Goal: Task Accomplishment & Management: Use online tool/utility

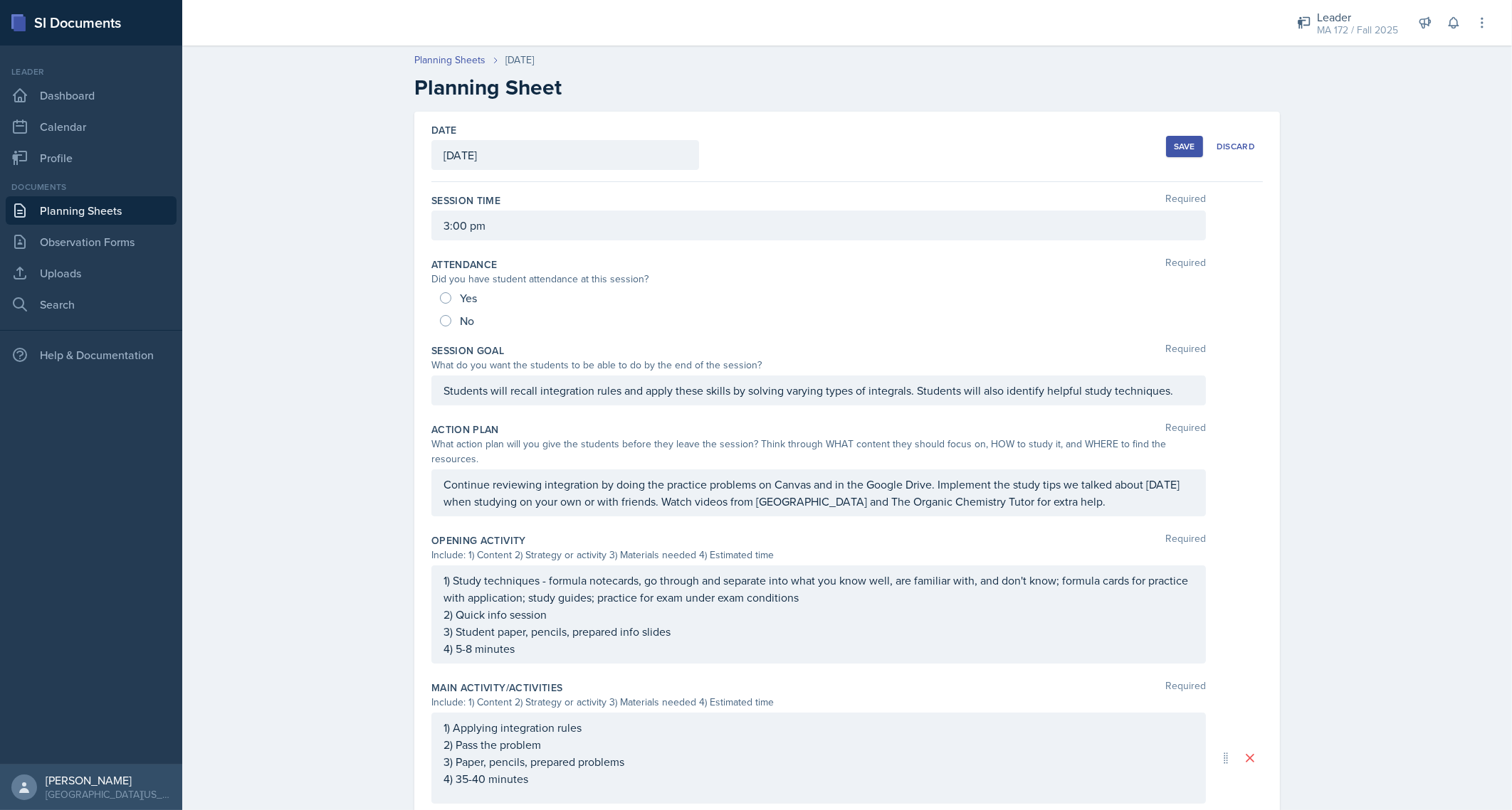
scroll to position [224, 0]
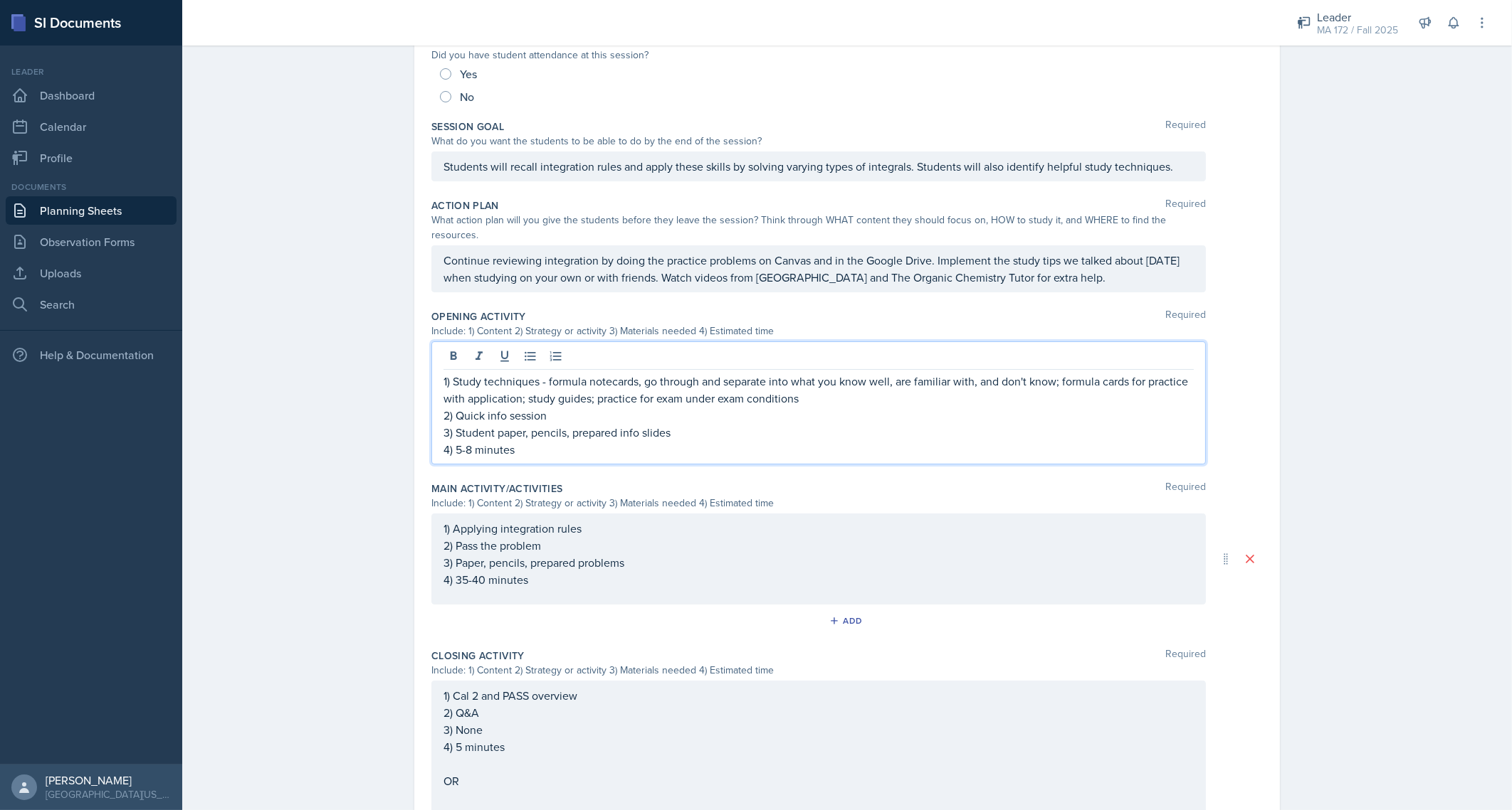
click at [653, 345] on div "1) Study techniques - formula notecards, go through and separate into what you …" at bounding box center [818, 403] width 775 height 123
click at [1050, 373] on p "1) Study techniques - formula notecards, go through and separate into what you …" at bounding box center [818, 389] width 750 height 34
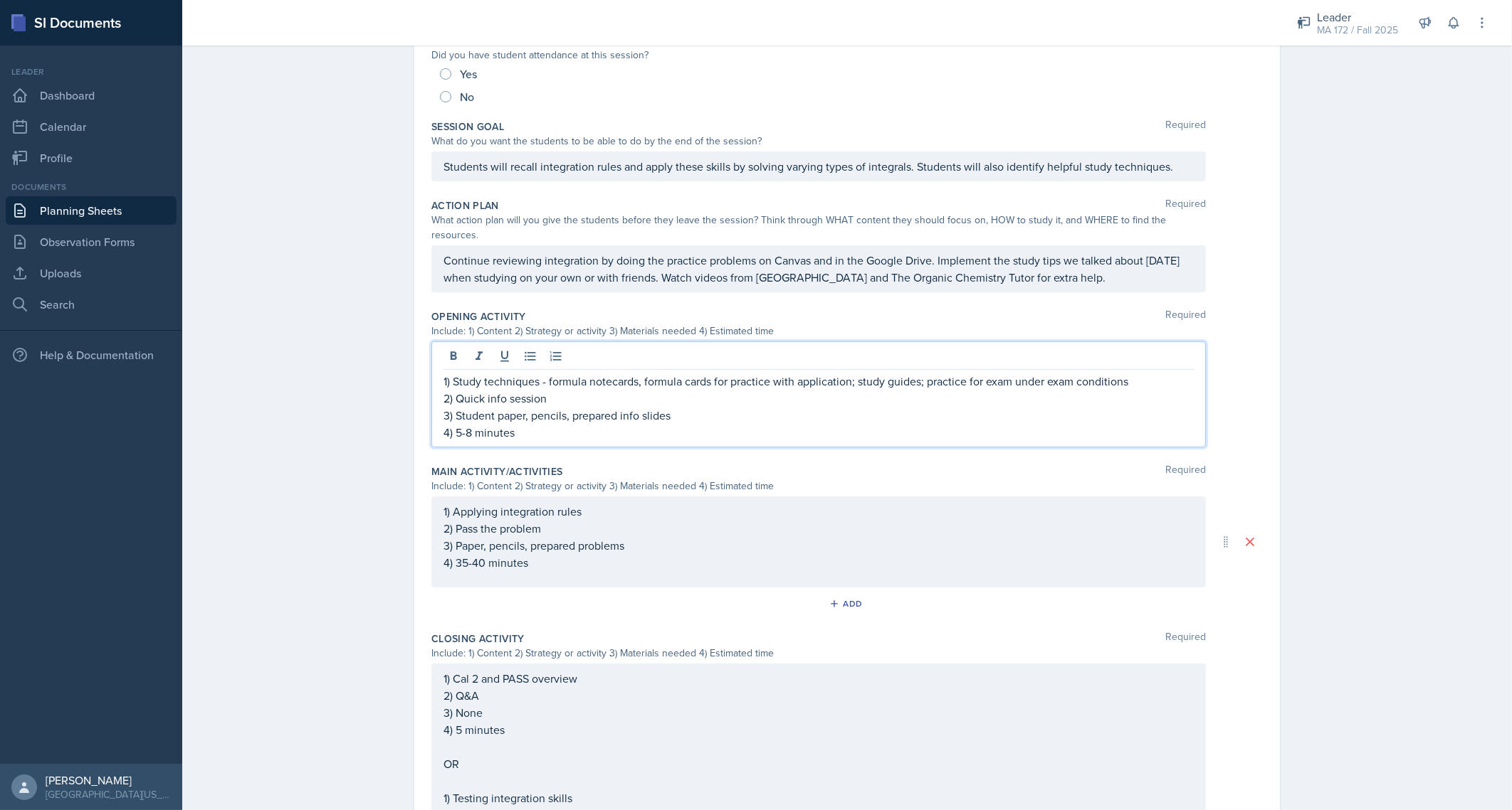
click at [689, 373] on p "1) Study techniques - formula notecards, formula cards for practice with applic…" at bounding box center [818, 381] width 750 height 17
click at [775, 373] on p "1) Study techniques - formula notecards, formula sheet, study guides; practice …" at bounding box center [818, 381] width 750 height 17
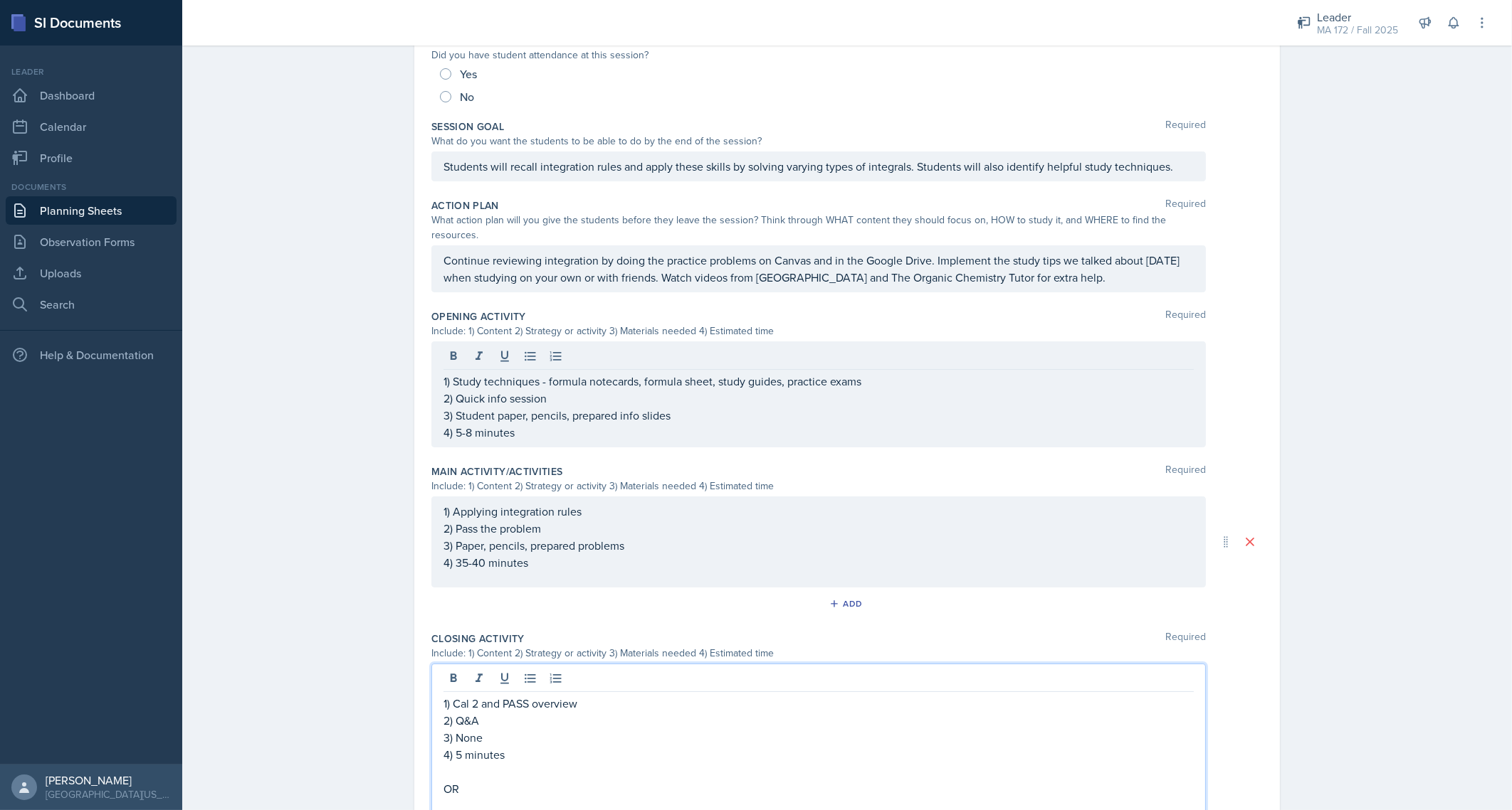
click at [533, 728] on div "1) Cal 2 and PASS overview 2) Q&A 3) None 4) 5 minutes OR 1) Testing integratio…" at bounding box center [818, 797] width 750 height 205
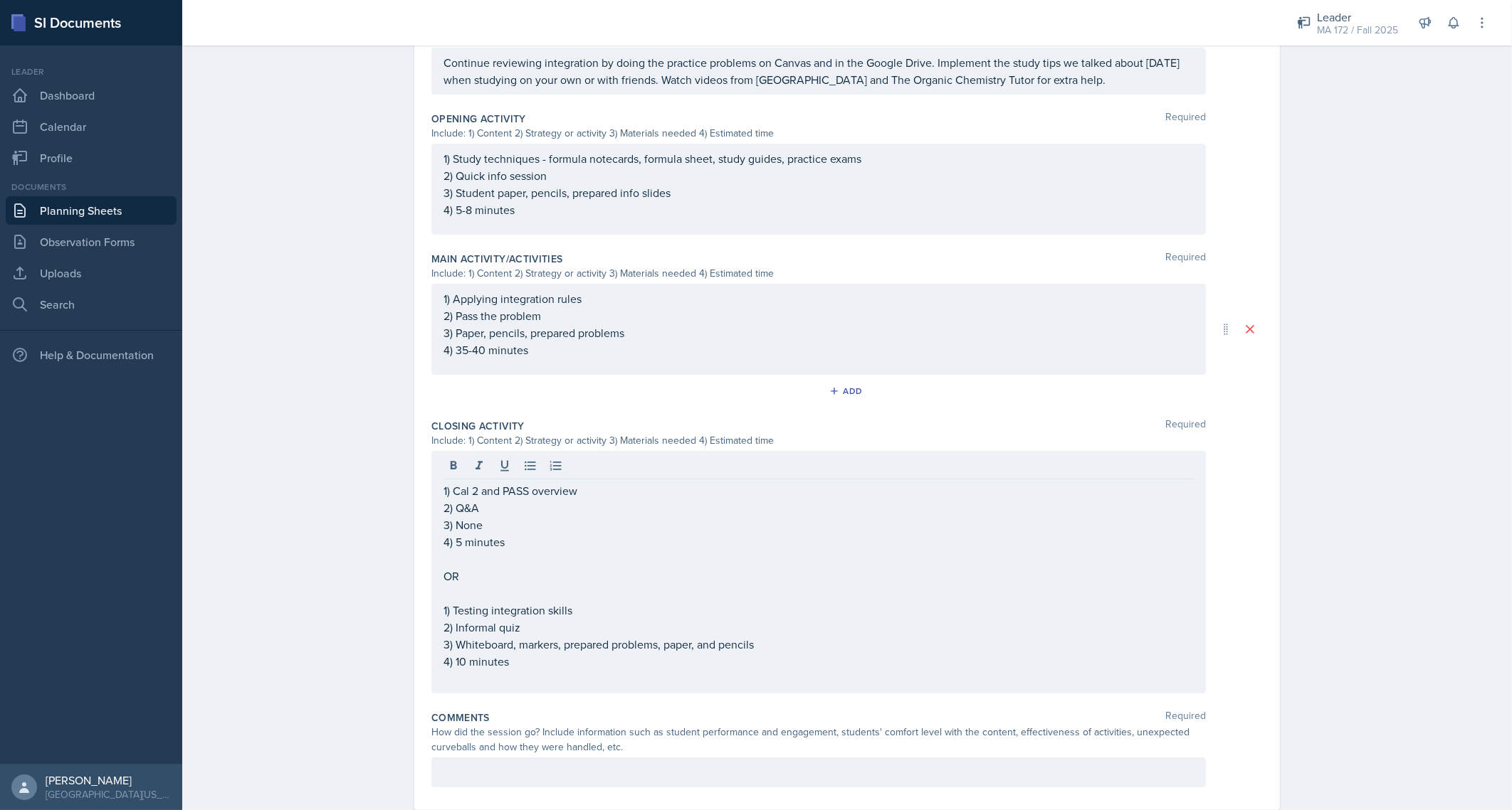
scroll to position [438, 0]
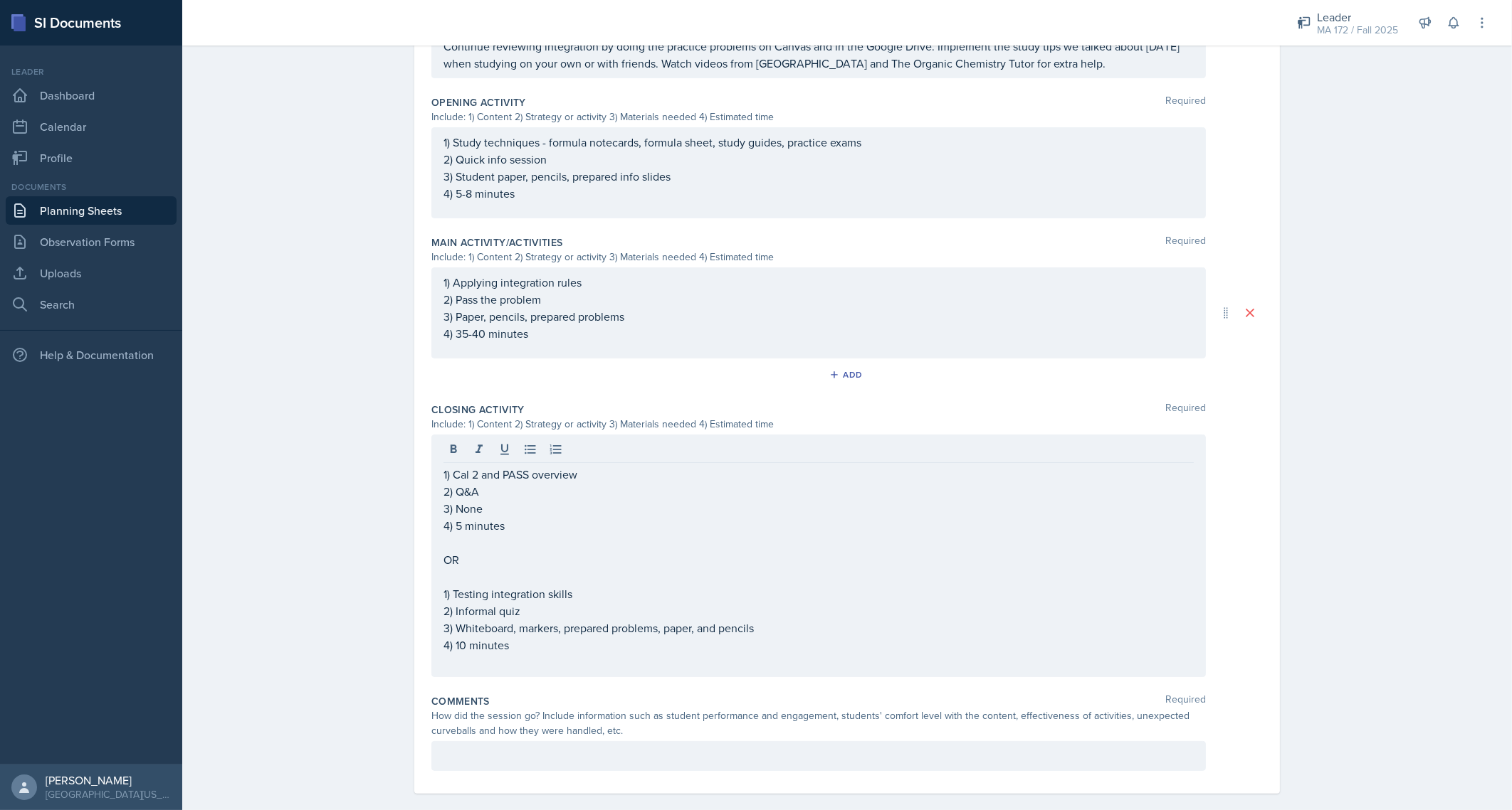
click at [434, 541] on div "1) Cal 2 and PASS overview 2) Q&A 3) None 4) 5 minutes OR 1) Testing integratio…" at bounding box center [818, 556] width 775 height 243
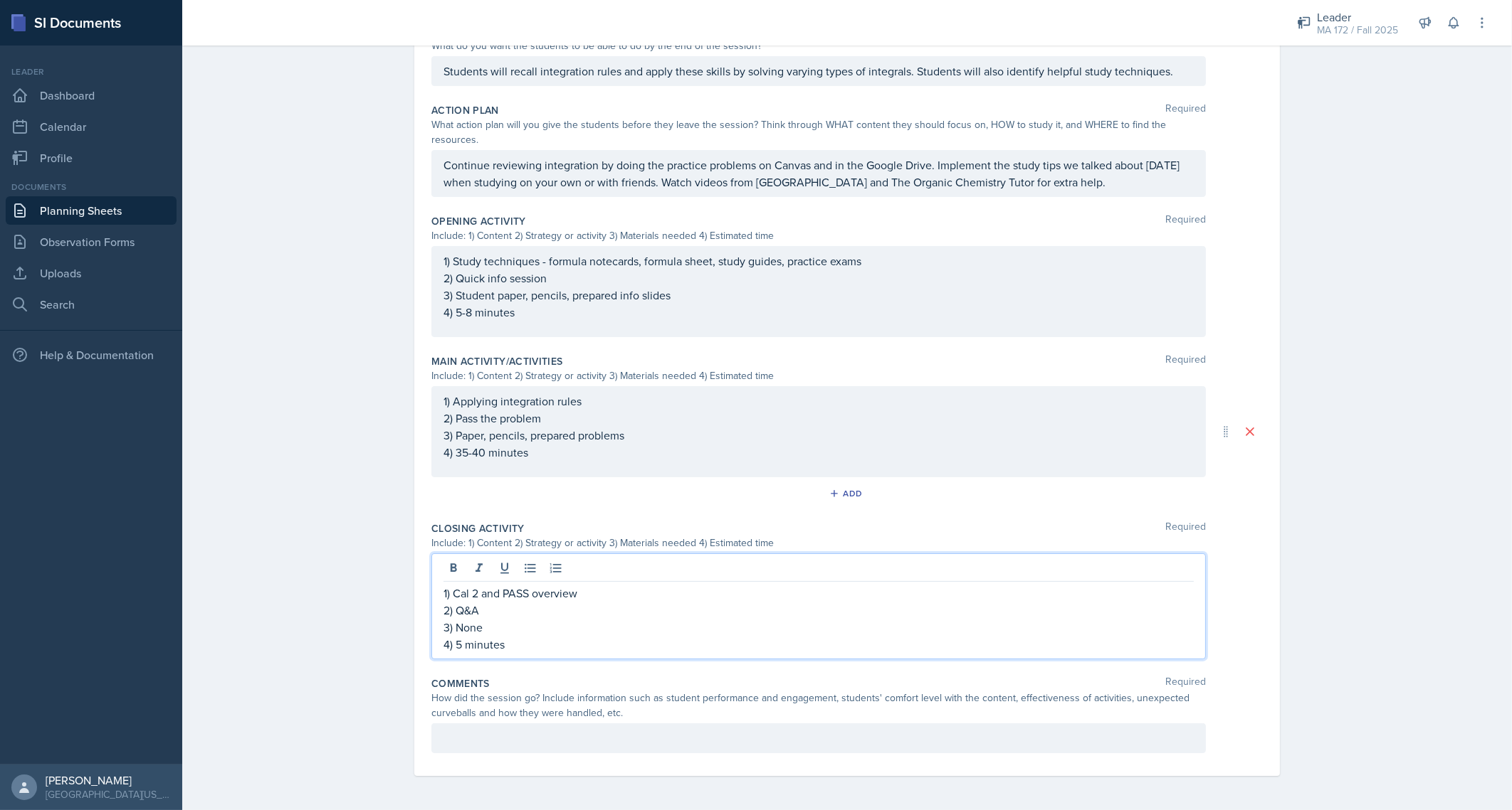
scroll to position [302, 0]
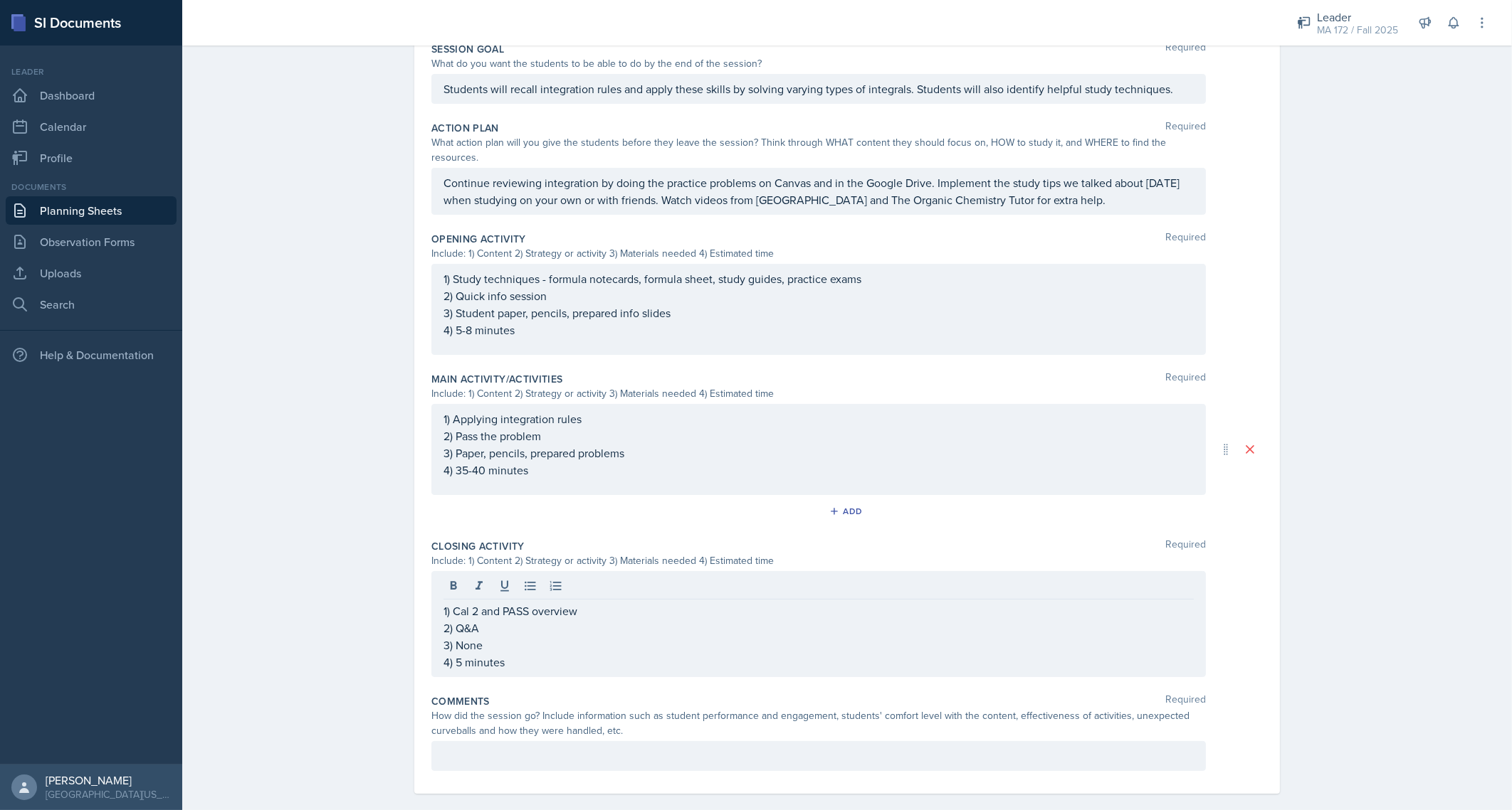
click at [377, 542] on div "Planning Sheets [DATE] Planning Sheet Date [DATE] [DATE] 27 28 29 30 31 1 2 3 4…" at bounding box center [847, 282] width 1330 height 1091
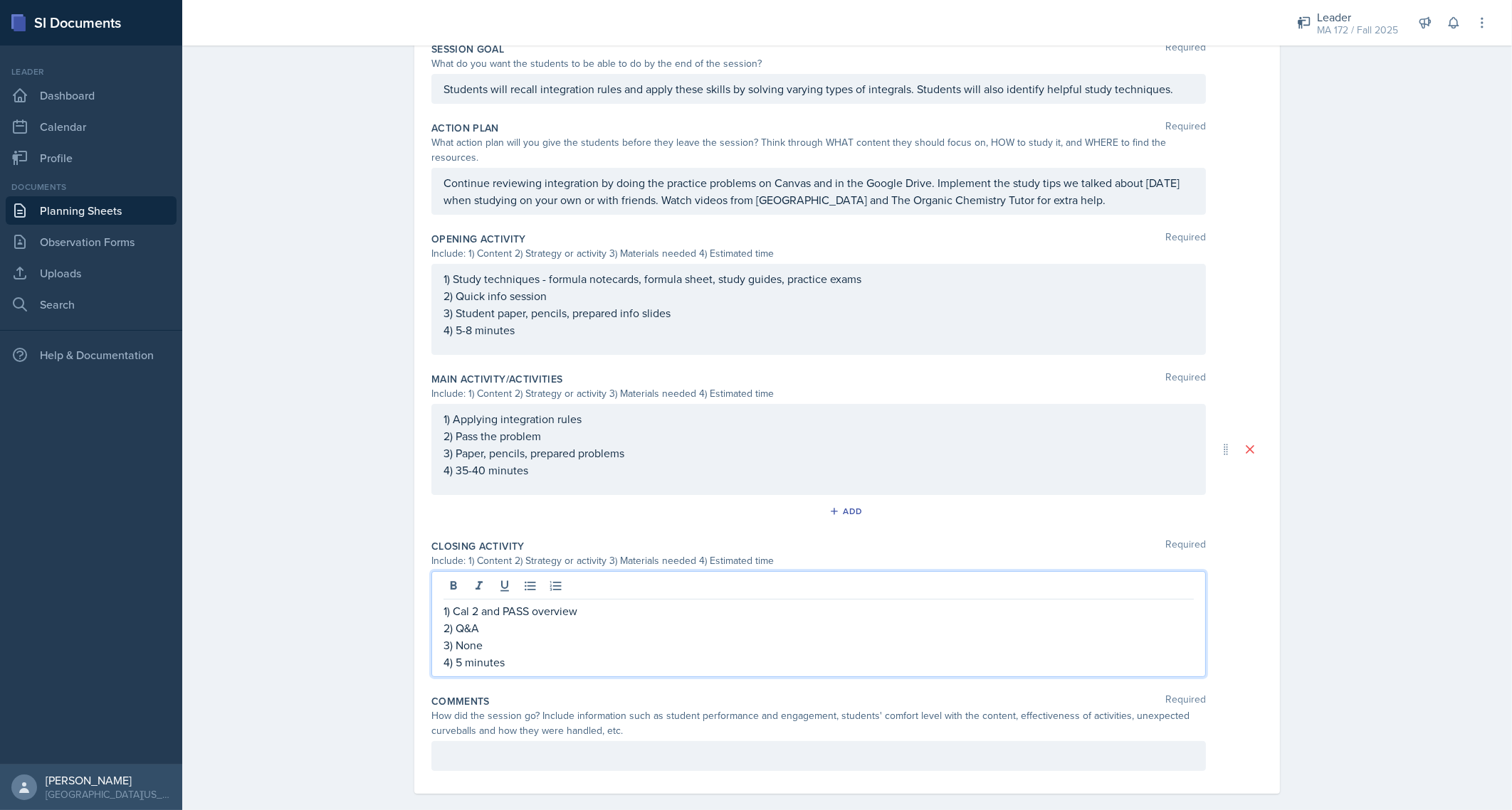
click at [565, 620] on p "2) Q&A" at bounding box center [818, 629] width 750 height 17
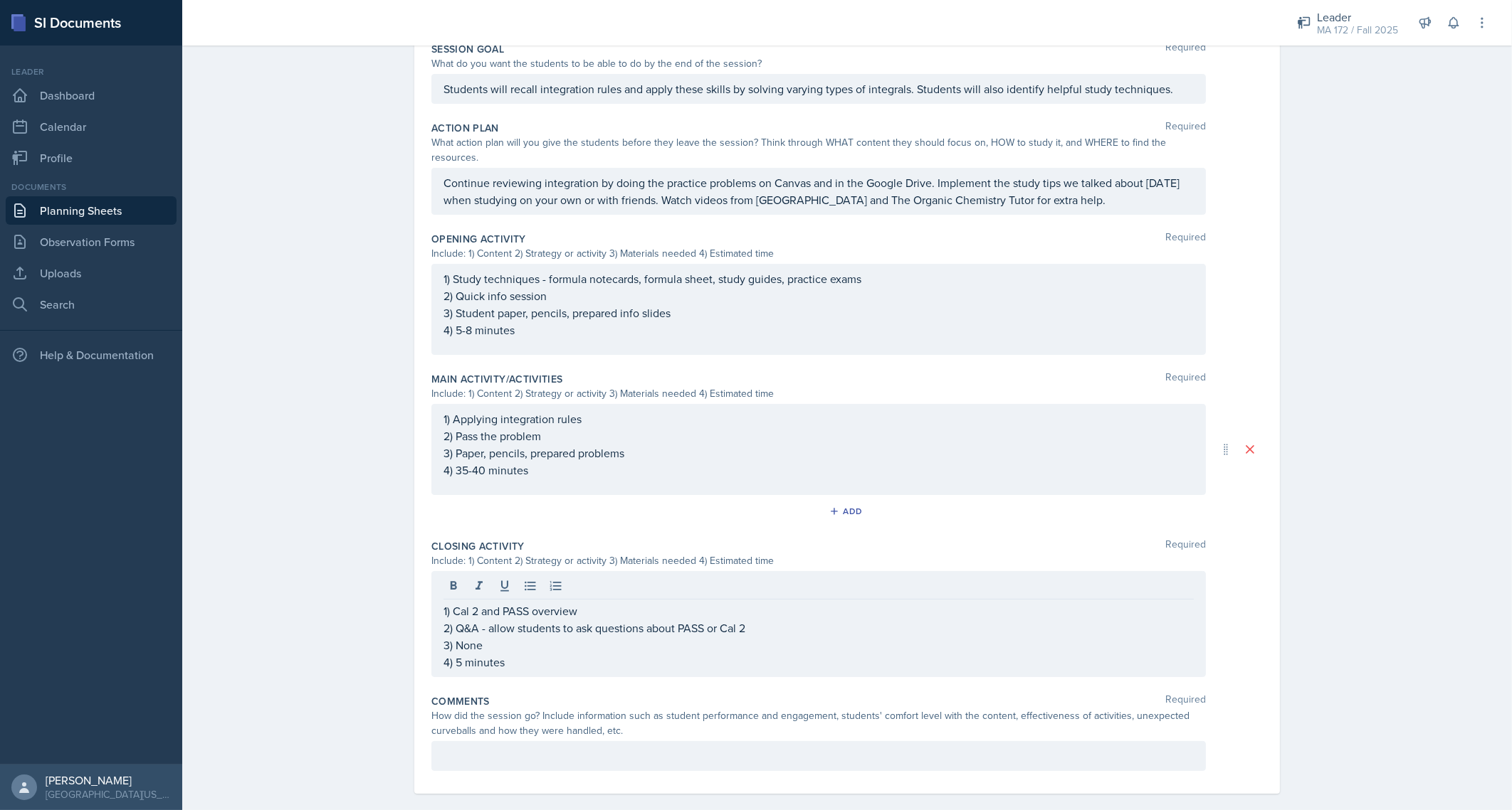
click at [309, 617] on div "Planning Sheets [DATE] Planning Sheet Date [DATE] [DATE] 27 28 29 30 31 1 2 3 4…" at bounding box center [847, 282] width 1330 height 1091
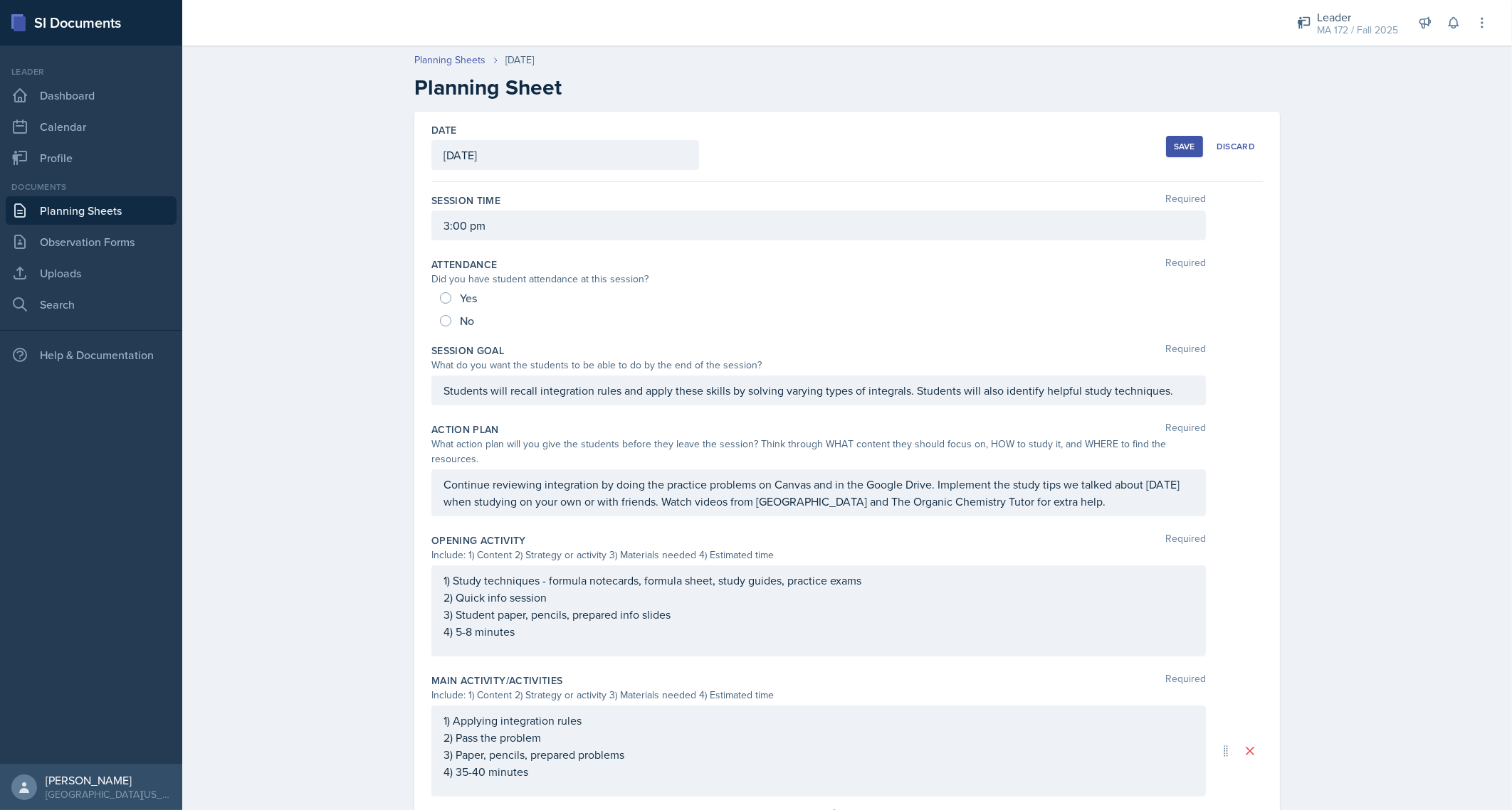
scroll to position [288, 0]
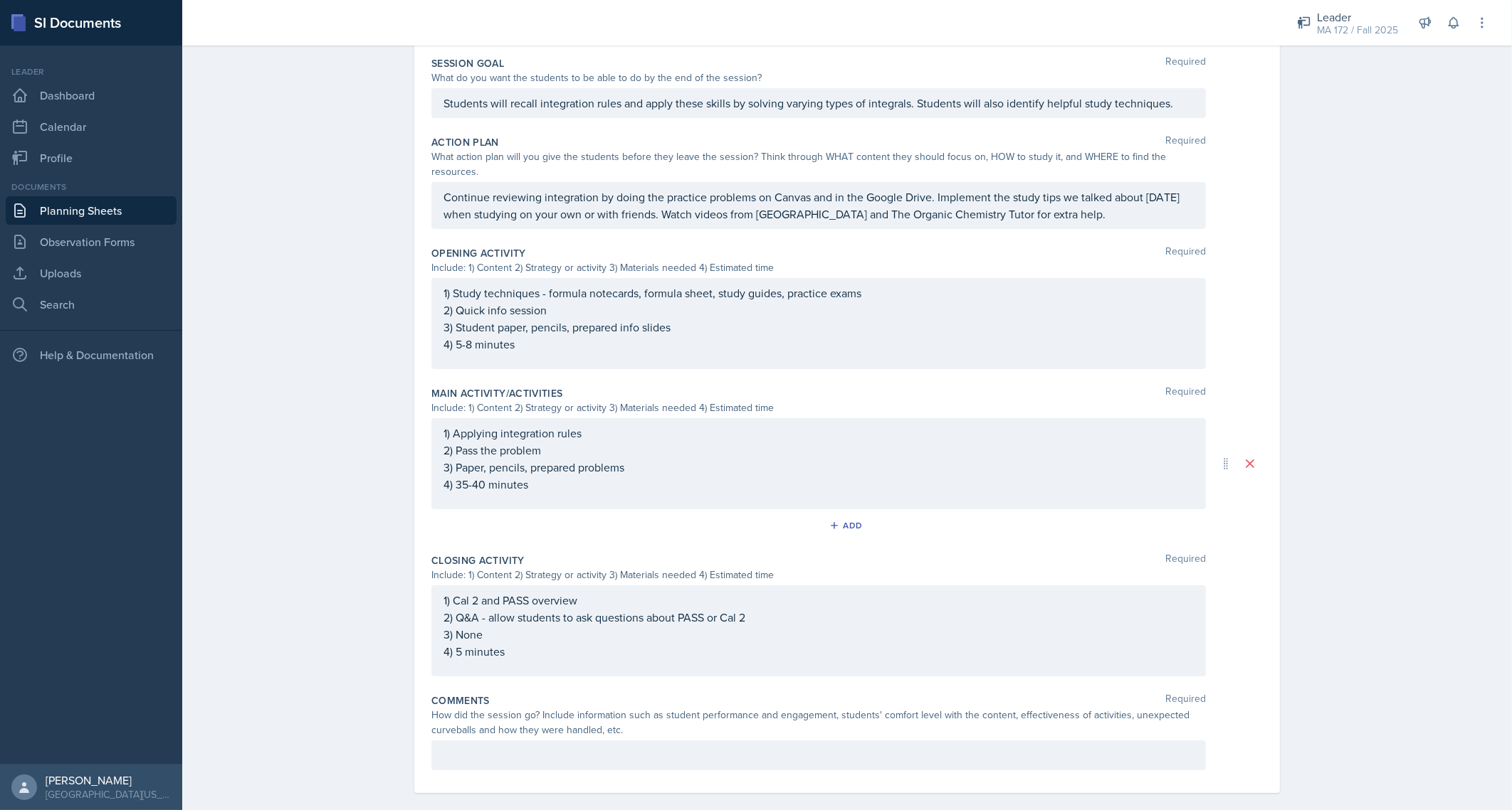
click at [719, 740] on div at bounding box center [818, 755] width 775 height 30
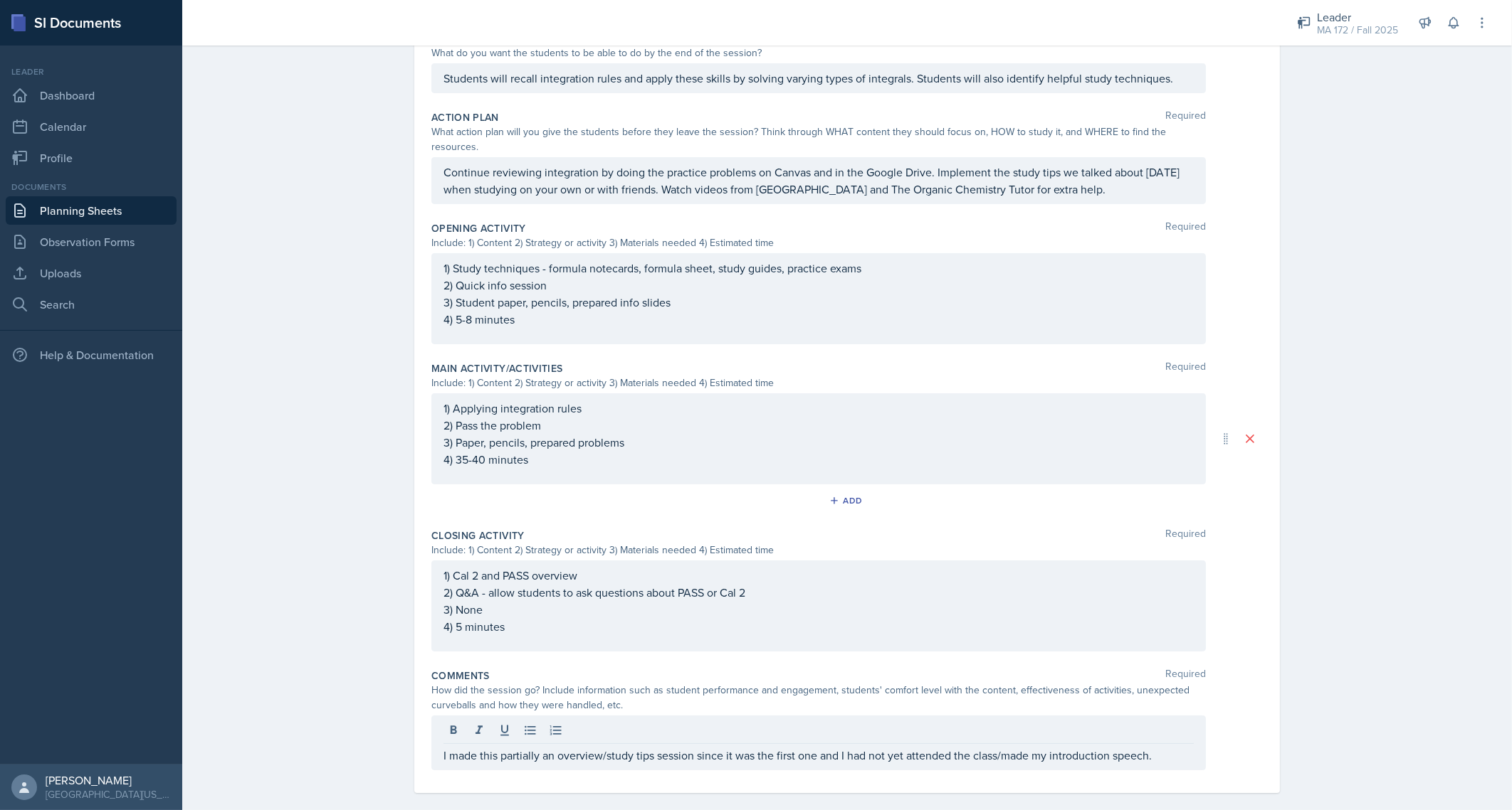
scroll to position [0, 0]
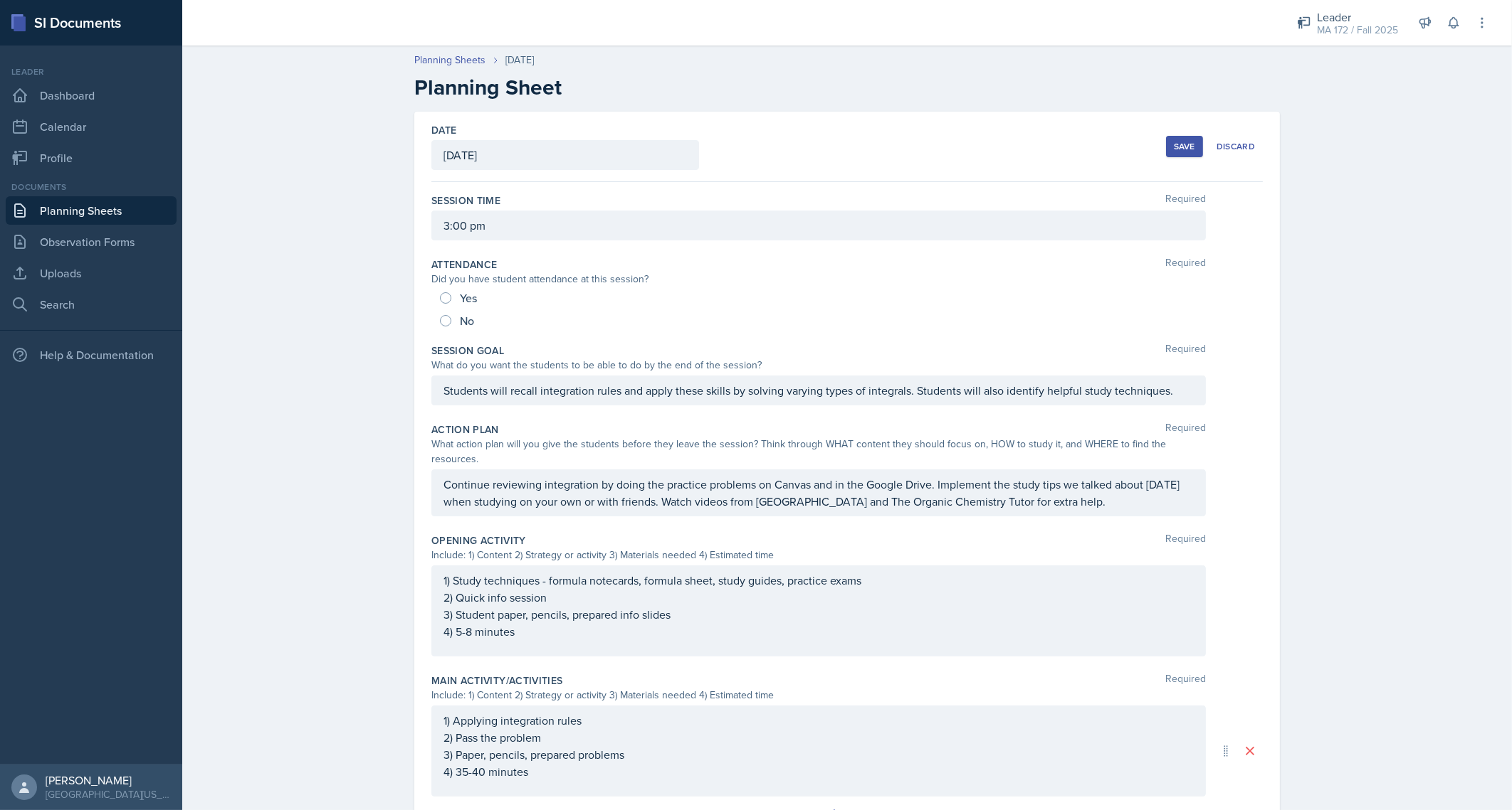
click at [1173, 145] on div "Save" at bounding box center [1184, 147] width 21 height 11
